Goal: Navigation & Orientation: Understand site structure

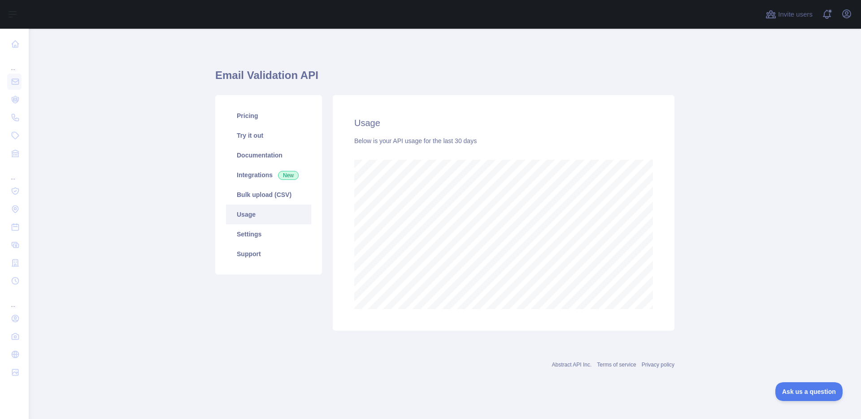
scroll to position [390, 832]
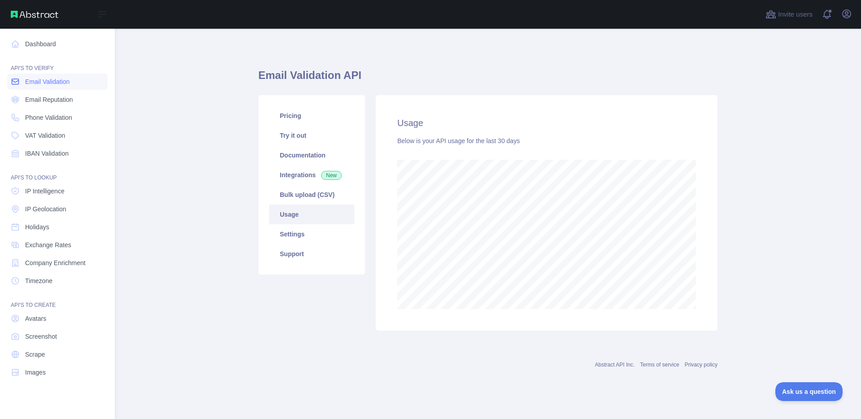
scroll to position [447886, 447530]
click at [55, 83] on span "Email Validation" at bounding box center [47, 81] width 44 height 9
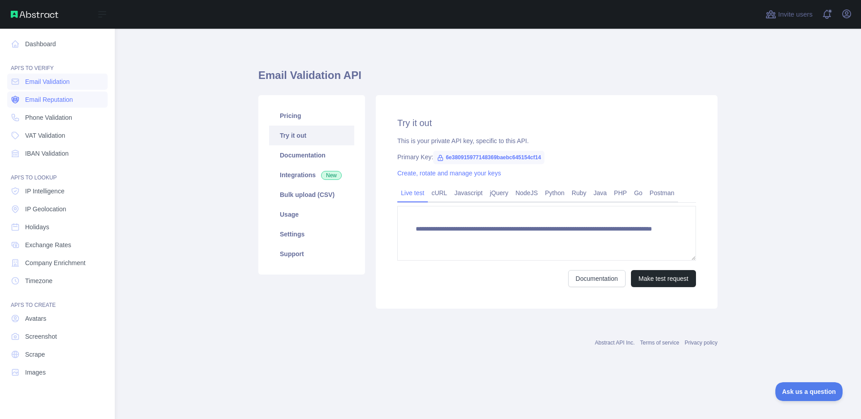
click at [56, 93] on link "Email Reputation" at bounding box center [57, 99] width 100 height 16
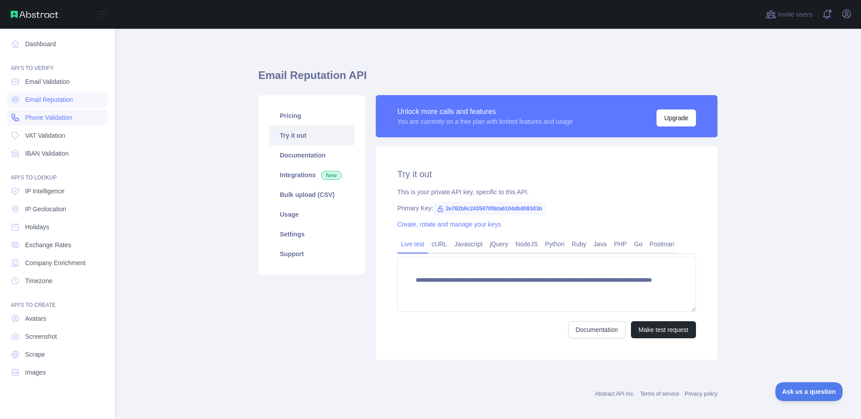
click at [57, 115] on span "Phone Validation" at bounding box center [48, 117] width 47 height 9
click at [56, 134] on span "VAT Validation" at bounding box center [45, 135] width 40 height 9
click at [55, 191] on span "IP Intelligence" at bounding box center [44, 190] width 39 height 9
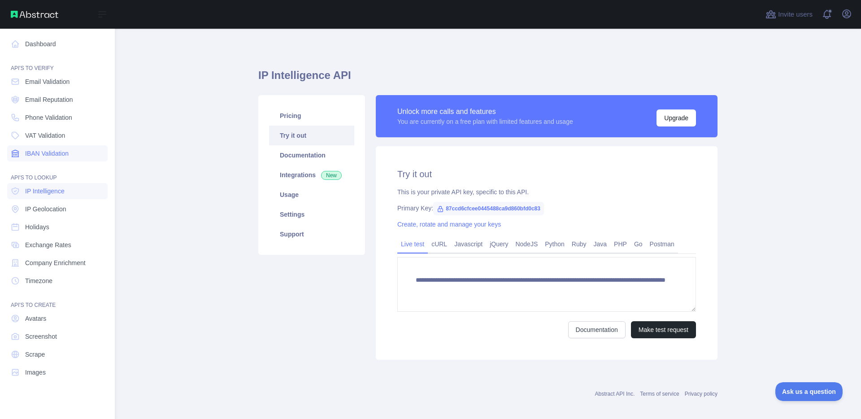
click at [55, 153] on span "IBAN Validation" at bounding box center [46, 153] width 43 height 9
click at [53, 48] on link "Dashboard" at bounding box center [57, 44] width 100 height 16
